Goal: Find specific page/section: Find specific page/section

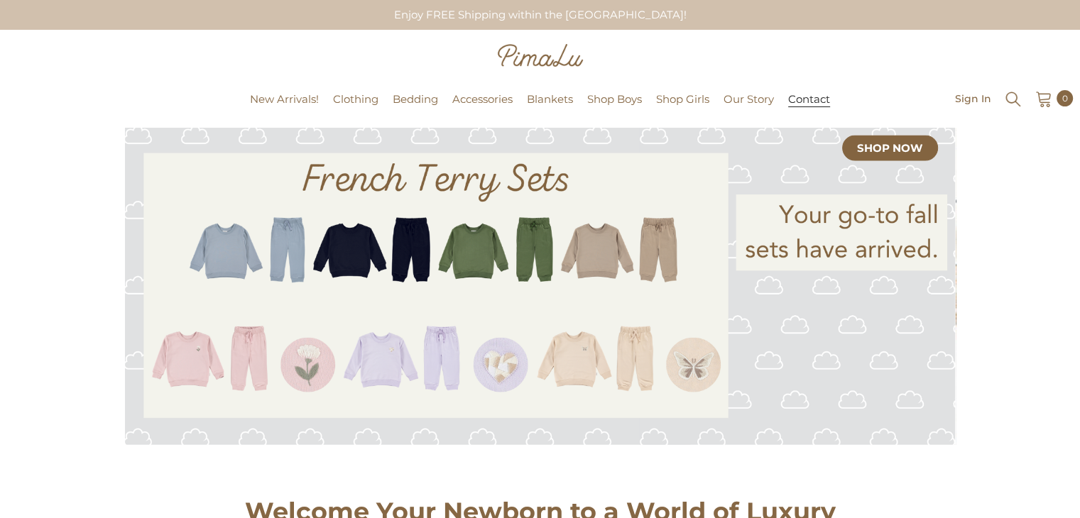
click at [795, 105] on span "Contact" at bounding box center [809, 99] width 42 height 14
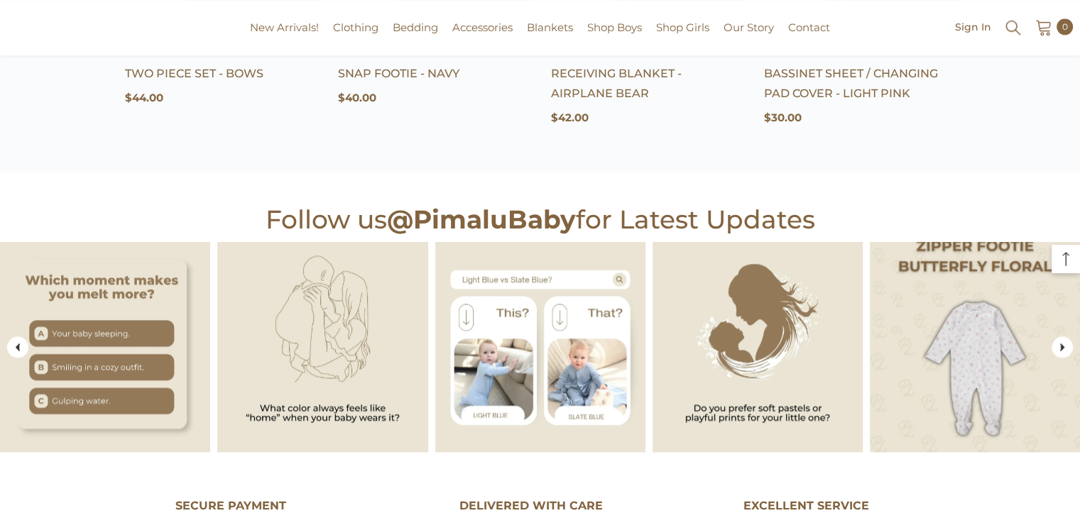
scroll to position [2064, 0]
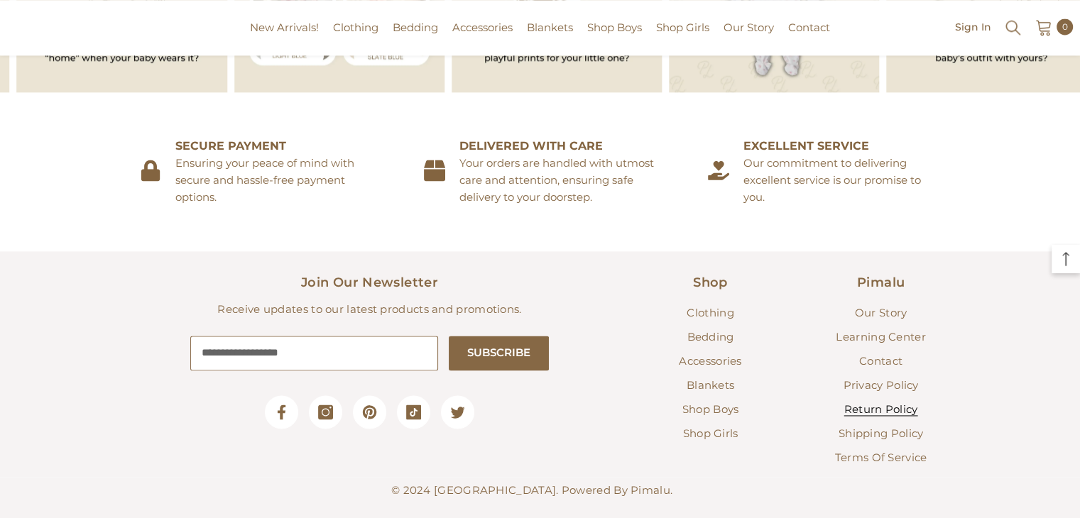
click at [887, 402] on span "Return Policy" at bounding box center [881, 408] width 74 height 13
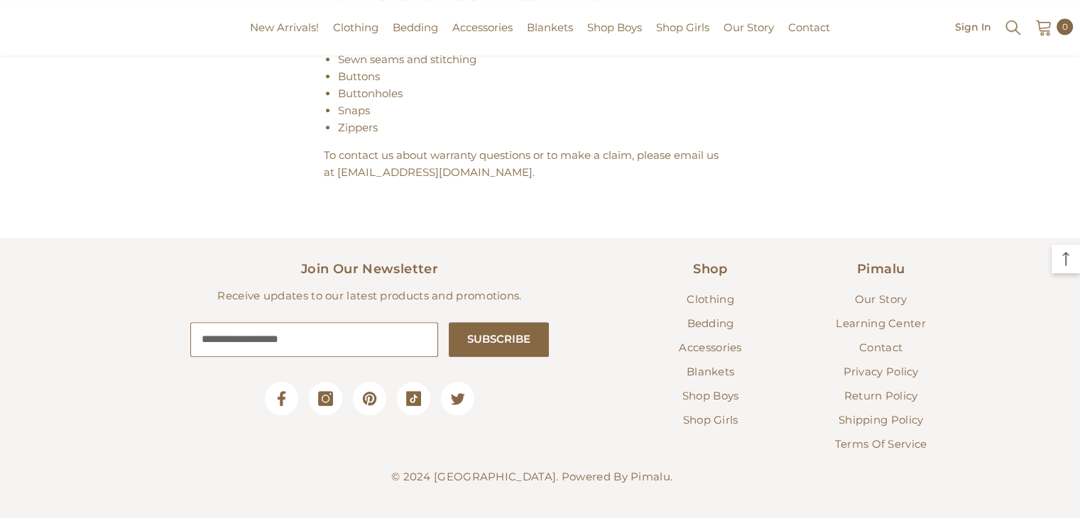
scroll to position [1193, 0]
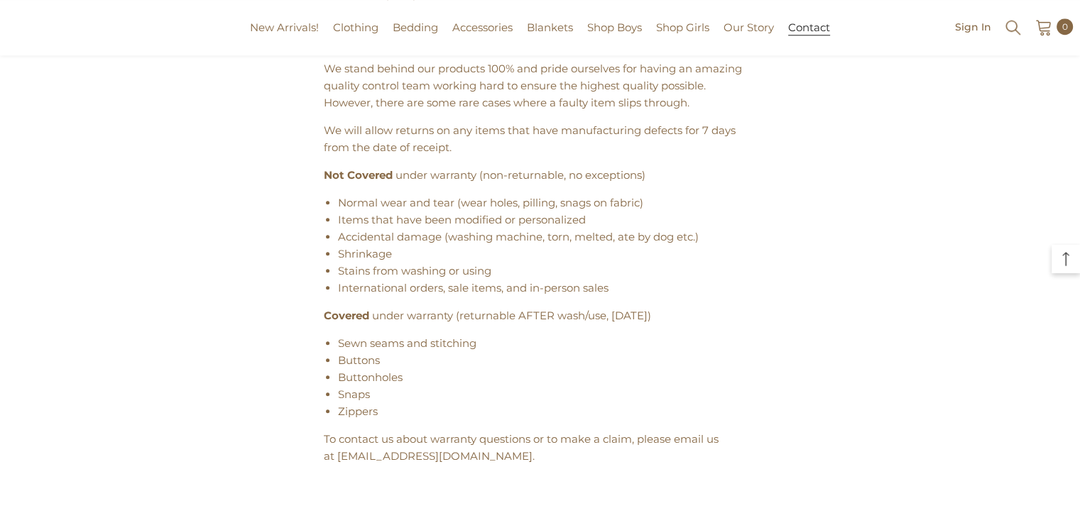
click at [817, 26] on span "Contact" at bounding box center [809, 28] width 42 height 14
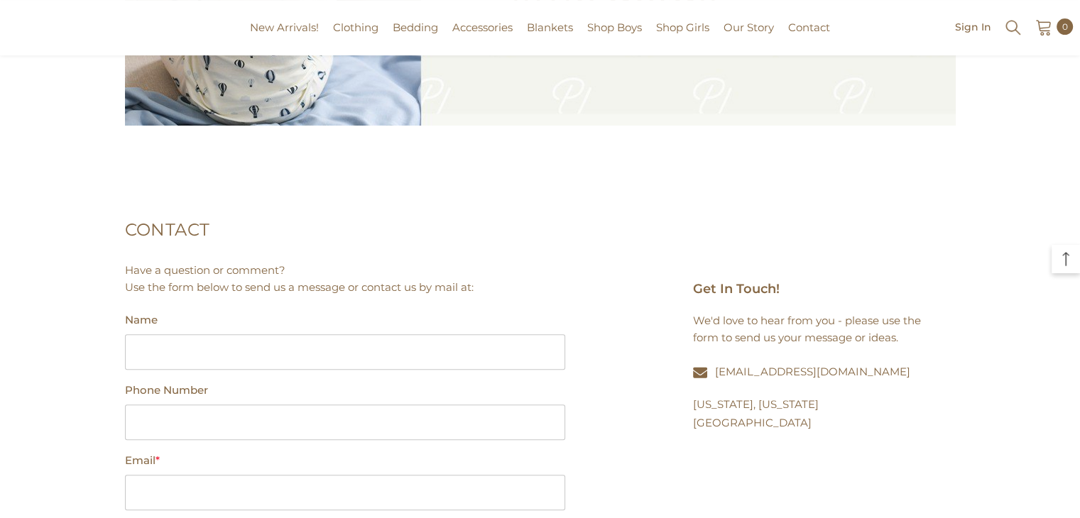
scroll to position [568, 0]
